Goal: Task Accomplishment & Management: Complete application form

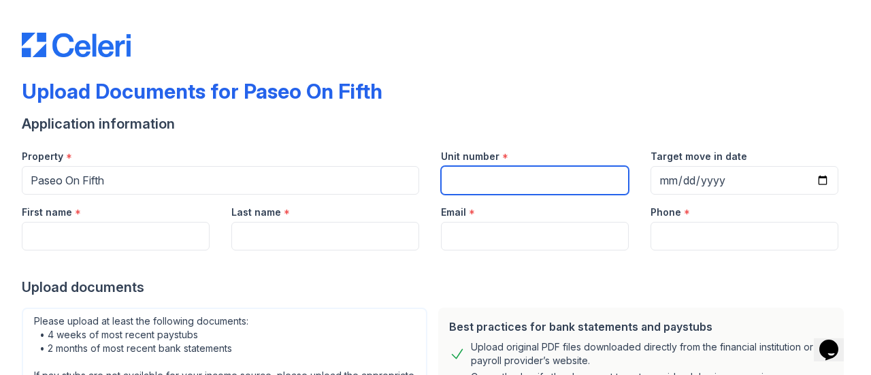
click at [495, 173] on input "Unit number" at bounding box center [535, 180] width 188 height 29
type input "401"
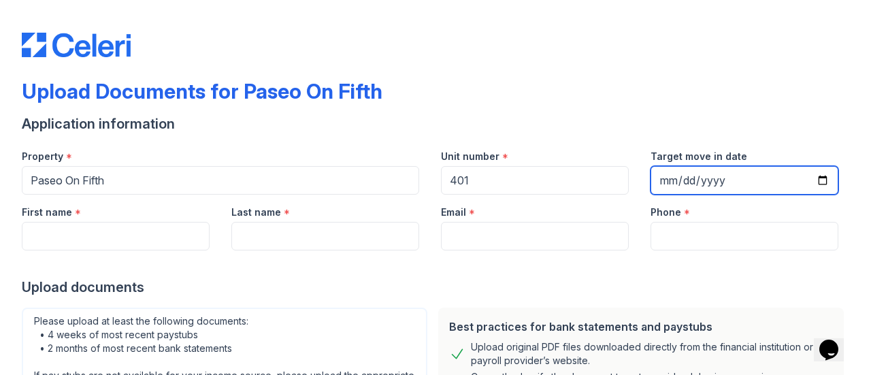
click at [688, 179] on input "Target move in date" at bounding box center [744, 180] width 188 height 29
click at [661, 181] on input "Target move in date" at bounding box center [744, 180] width 188 height 29
click at [691, 178] on input "Target move in date" at bounding box center [744, 180] width 188 height 29
type input "[DATE]"
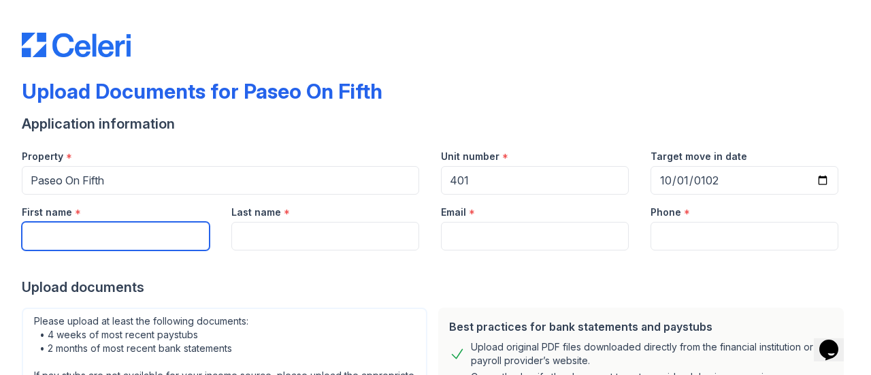
click at [175, 246] on input "First name" at bounding box center [116, 236] width 188 height 29
type input "[PERSON_NAME]"
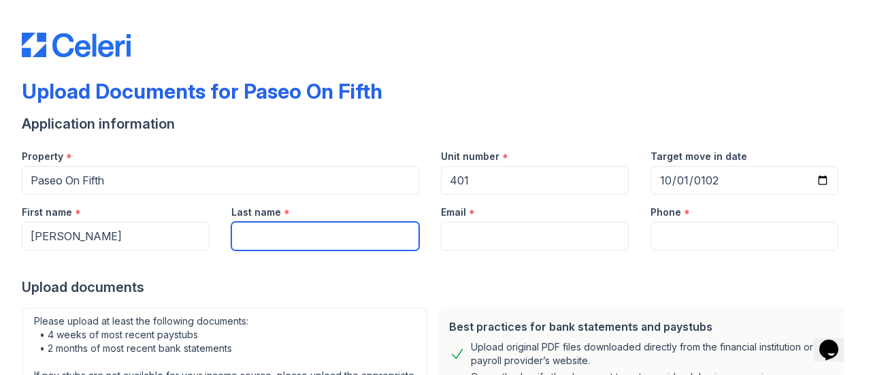
click at [273, 244] on input "Last name" at bounding box center [325, 236] width 188 height 29
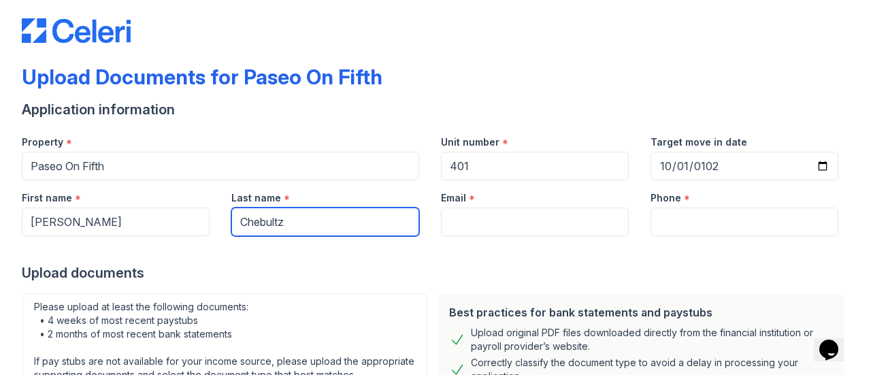
scroll to position [15, 0]
type input "Chebultz"
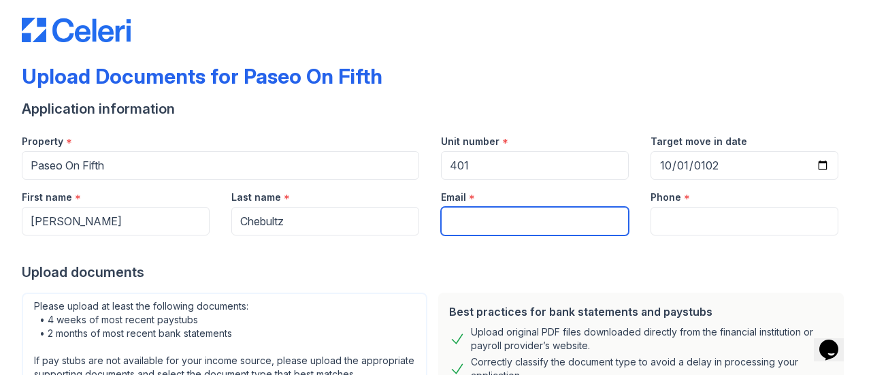
click at [459, 224] on input "Email" at bounding box center [535, 221] width 188 height 29
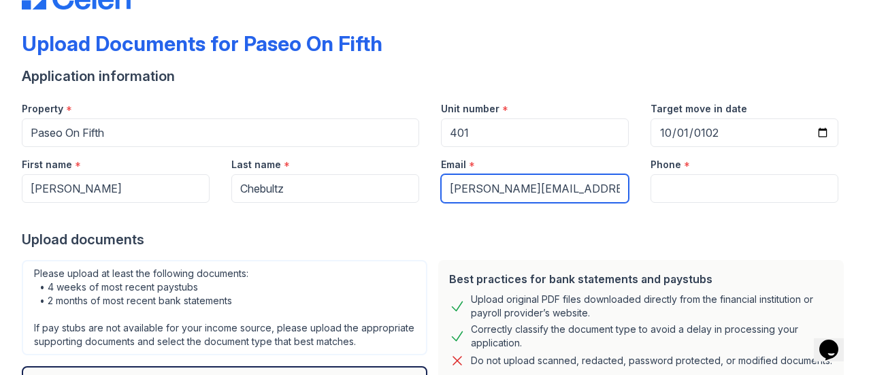
type input "[PERSON_NAME][EMAIL_ADDRESS][DOMAIN_NAME]"
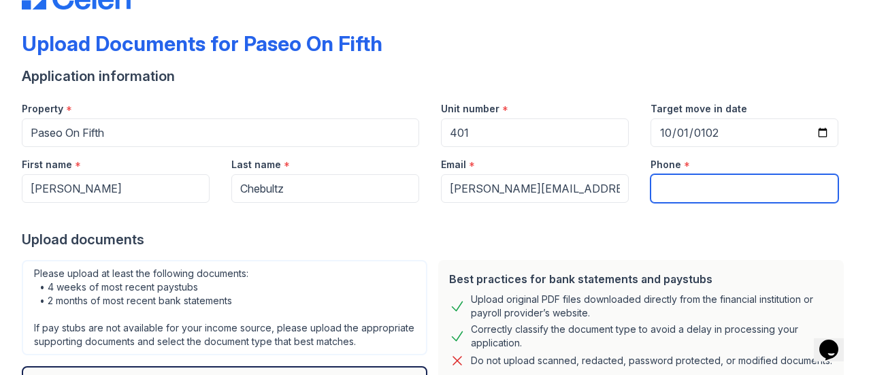
click at [671, 197] on input "Phone" at bounding box center [744, 188] width 188 height 29
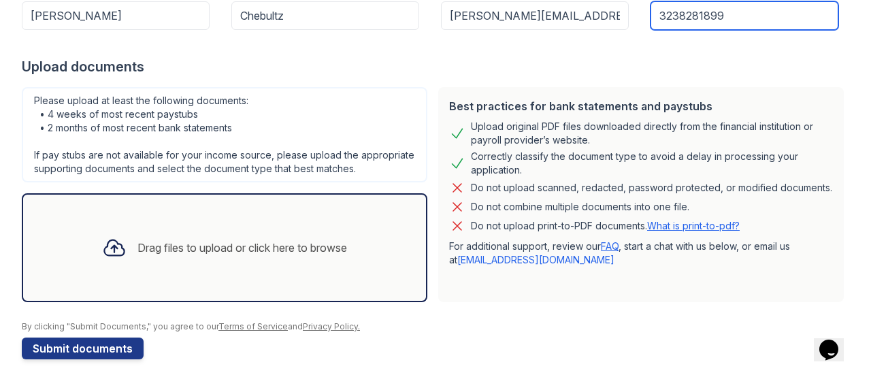
scroll to position [244, 0]
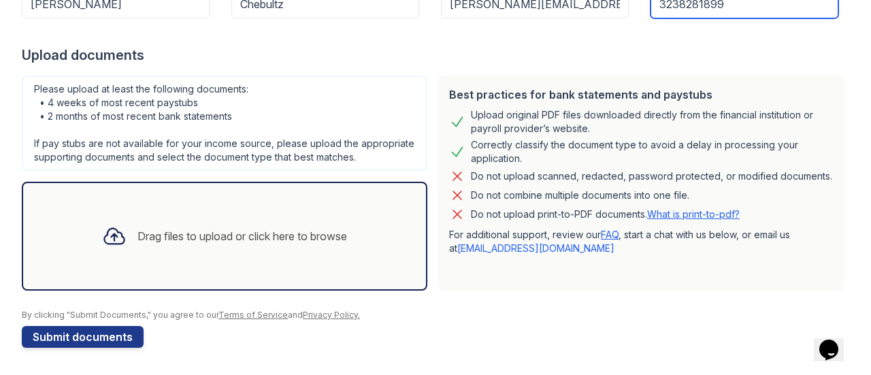
type input "3238281899"
click at [151, 231] on div "Drag files to upload or click here to browse" at bounding box center [242, 236] width 210 height 16
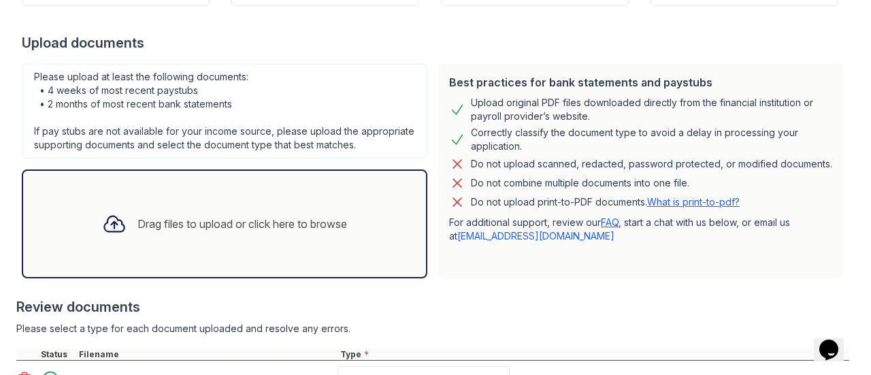
scroll to position [371, 0]
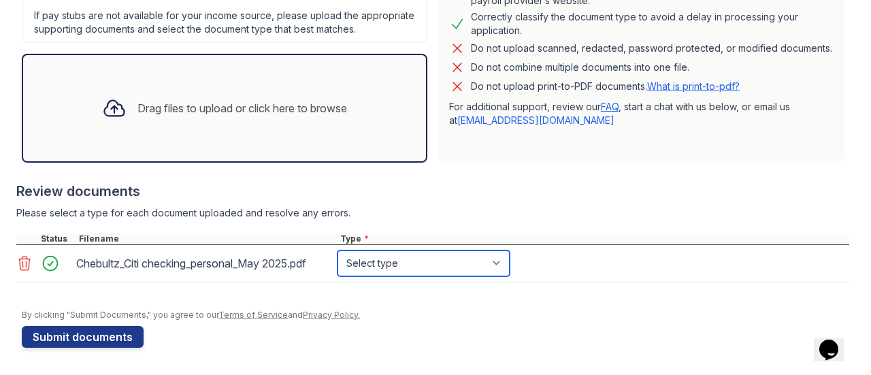
click at [373, 267] on select "Select type Paystub Bank Statement Offer Letter Tax Documents Benefit Award Let…" at bounding box center [423, 263] width 172 height 26
select select "bank_statement"
click at [337, 251] on select "Select type Paystub Bank Statement Offer Letter Tax Documents Benefit Award Let…" at bounding box center [423, 263] width 172 height 26
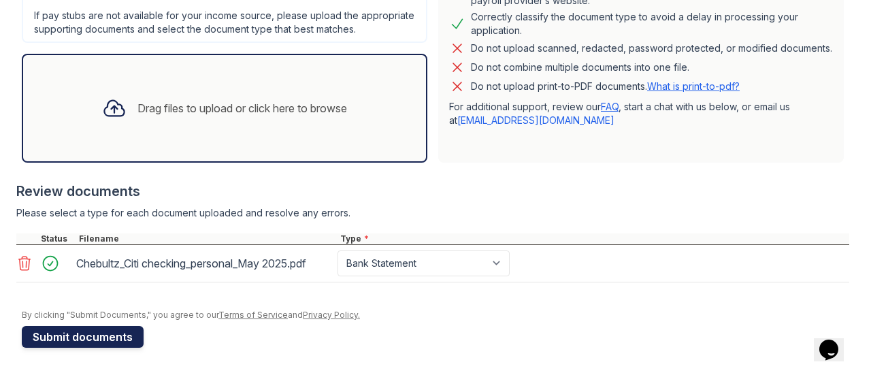
click at [116, 335] on button "Submit documents" at bounding box center [83, 337] width 122 height 22
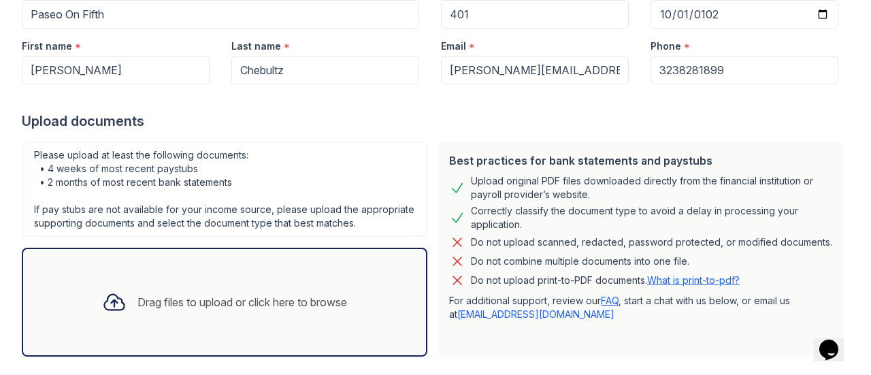
click at [785, 124] on div "Upload documents" at bounding box center [435, 121] width 827 height 19
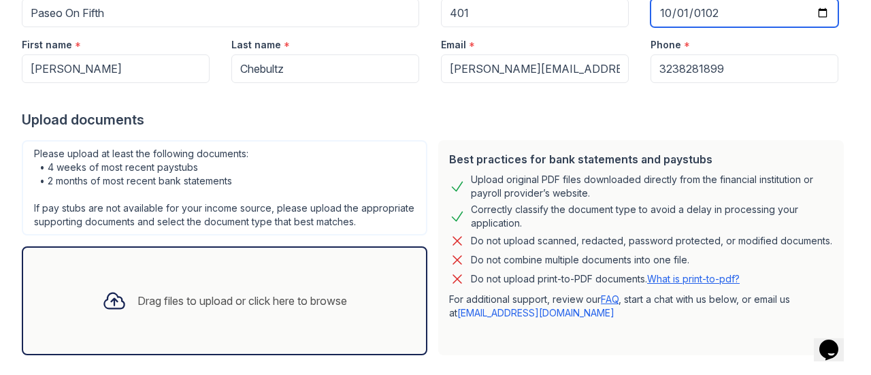
click at [691, 12] on input "[DATE]" at bounding box center [744, 13] width 188 height 29
type input "[DATE]"
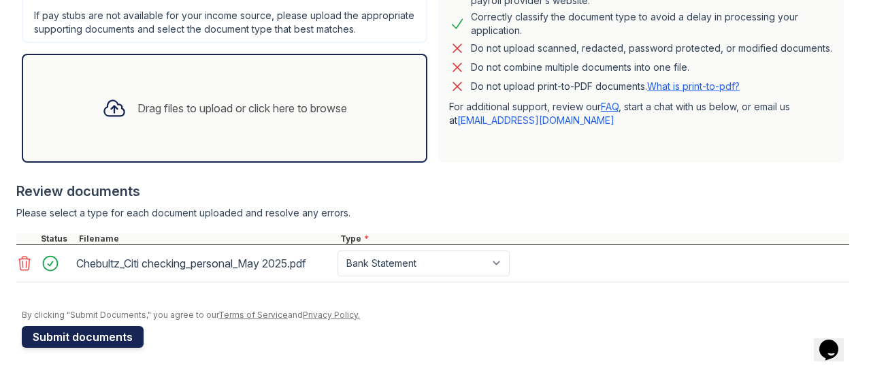
click at [116, 342] on button "Submit documents" at bounding box center [83, 337] width 122 height 22
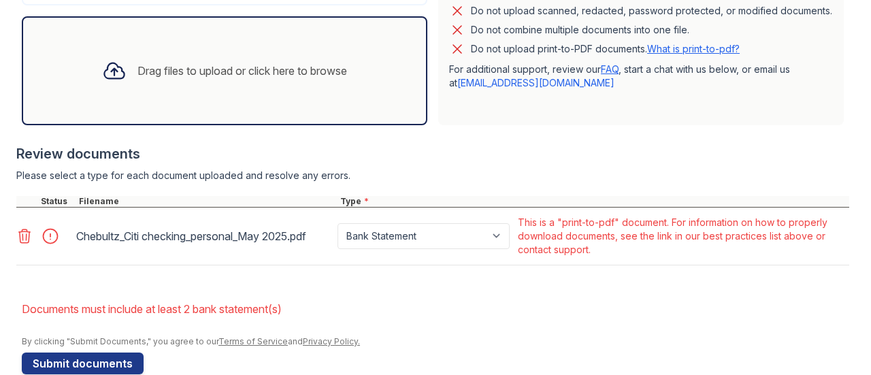
scroll to position [473, 0]
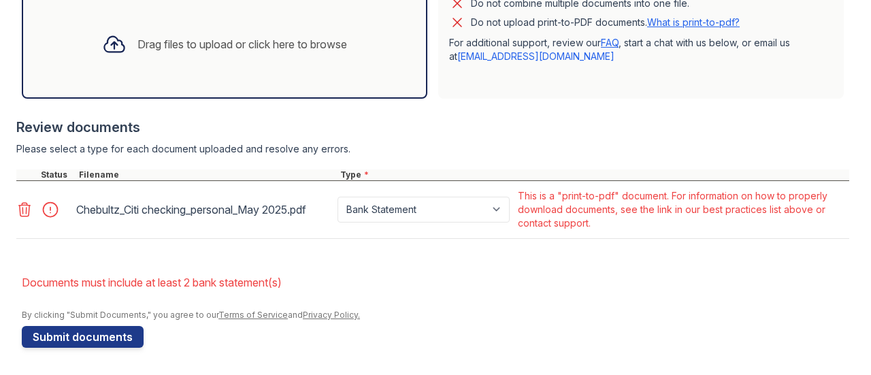
click at [49, 210] on div at bounding box center [54, 209] width 38 height 19
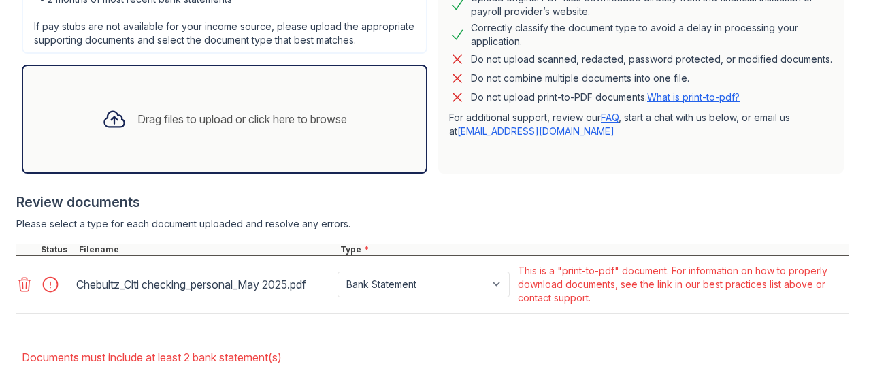
scroll to position [402, 0]
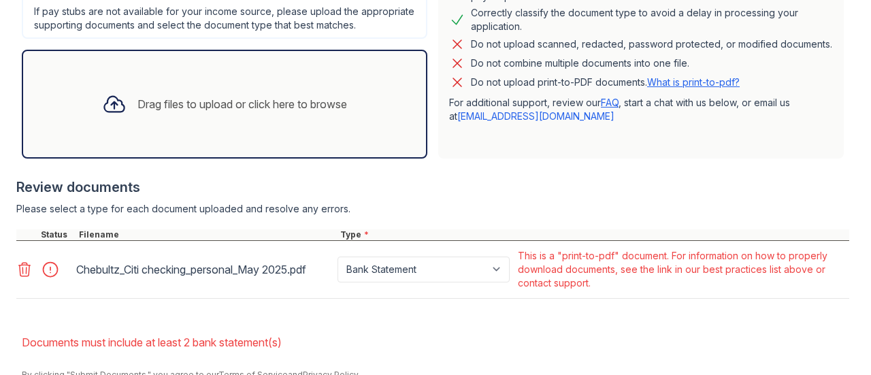
click at [139, 112] on div "Drag files to upload or click here to browse" at bounding box center [242, 104] width 210 height 16
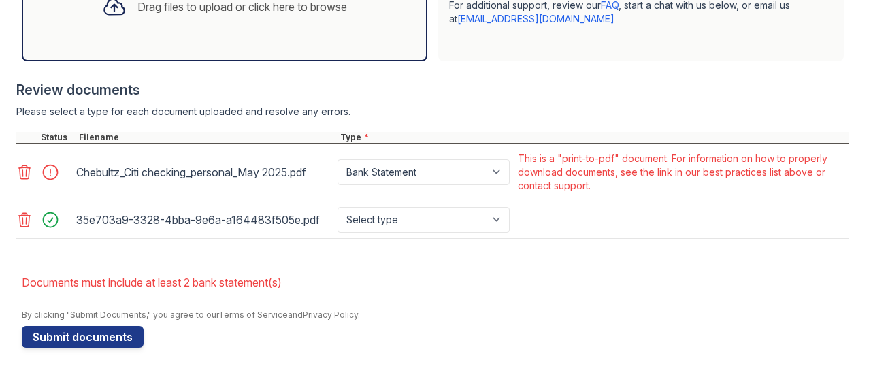
scroll to position [510, 0]
click at [116, 333] on button "Submit documents" at bounding box center [83, 337] width 122 height 22
click at [244, 222] on div "35e703a9-3328-4bba-9e6a-a164483f505e.pdf" at bounding box center [204, 220] width 256 height 22
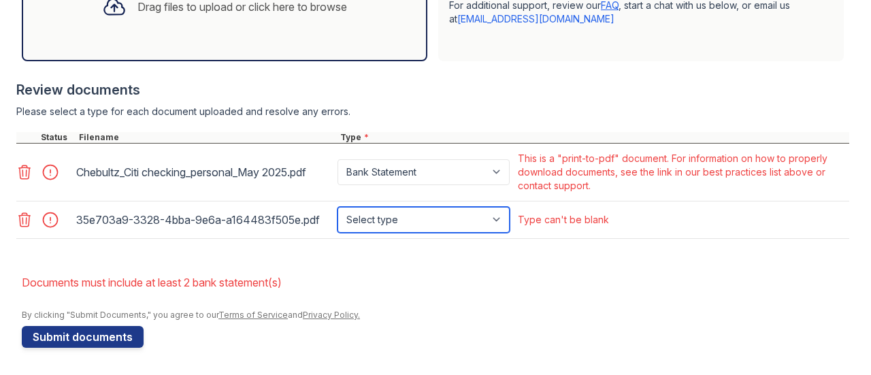
click at [435, 219] on select "Select type Paystub Bank Statement Offer Letter Tax Documents Benefit Award Let…" at bounding box center [423, 220] width 172 height 26
select select "bank_statement"
click at [337, 207] on select "Select type Paystub Bank Statement Offer Letter Tax Documents Benefit Award Let…" at bounding box center [423, 220] width 172 height 26
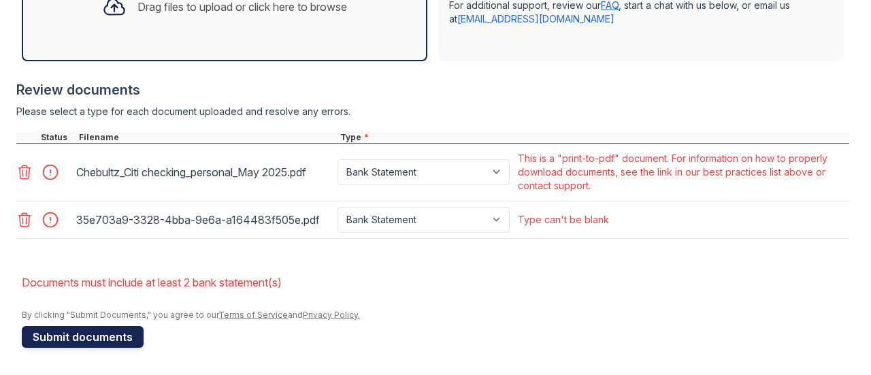
click at [84, 343] on button "Submit documents" at bounding box center [83, 337] width 122 height 22
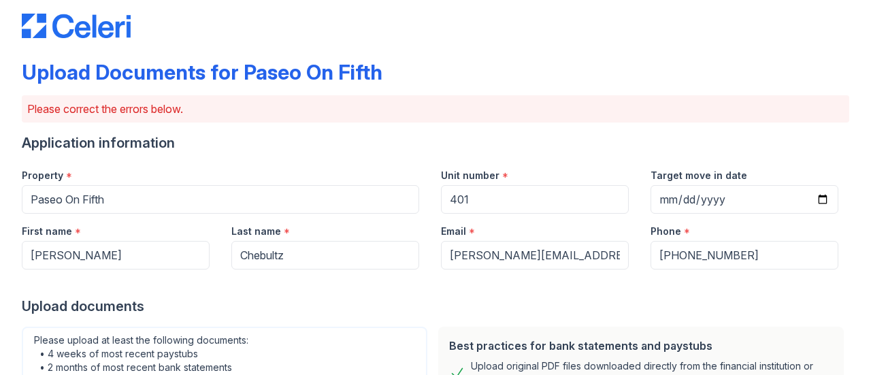
scroll to position [0, 0]
